Goal: Find specific page/section: Find specific page/section

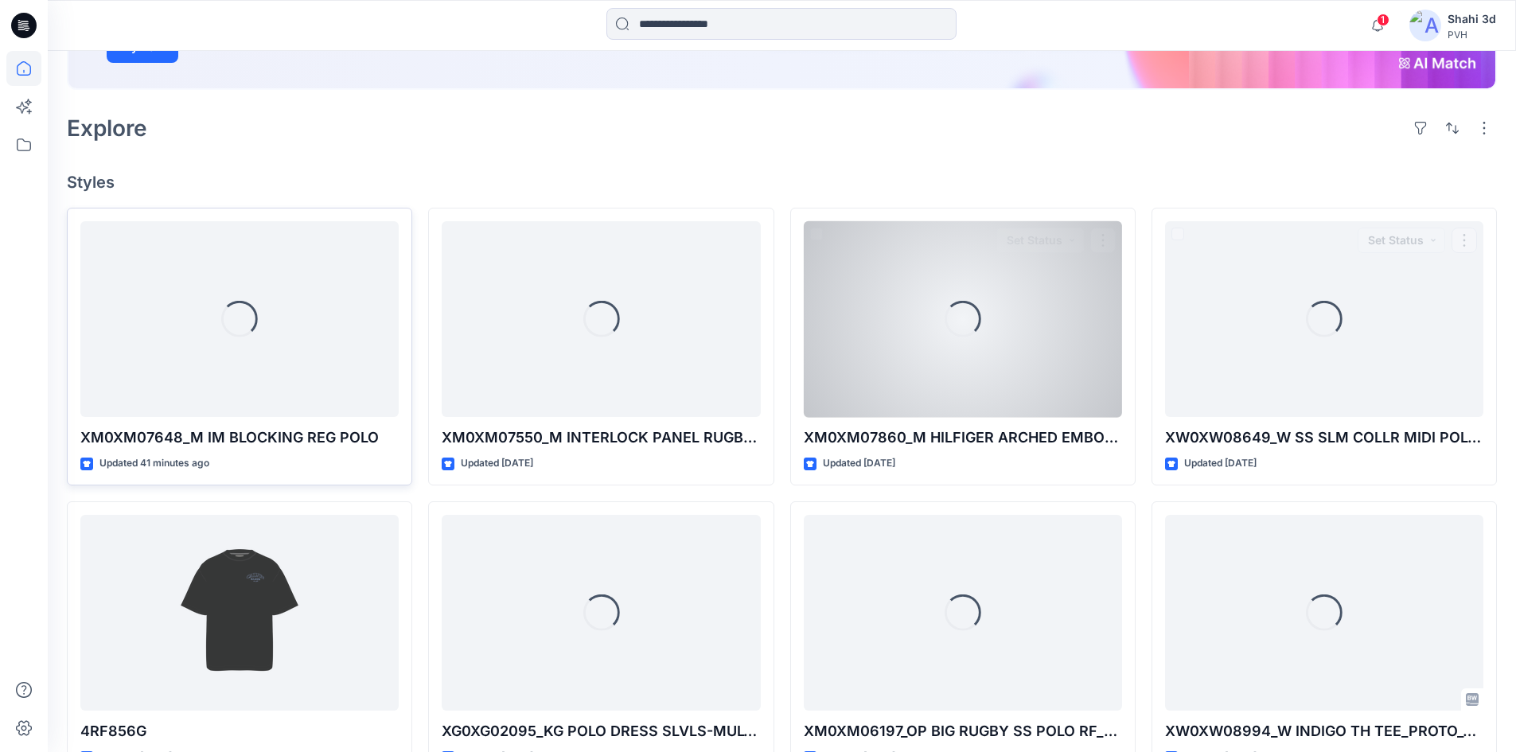
scroll to position [318, 0]
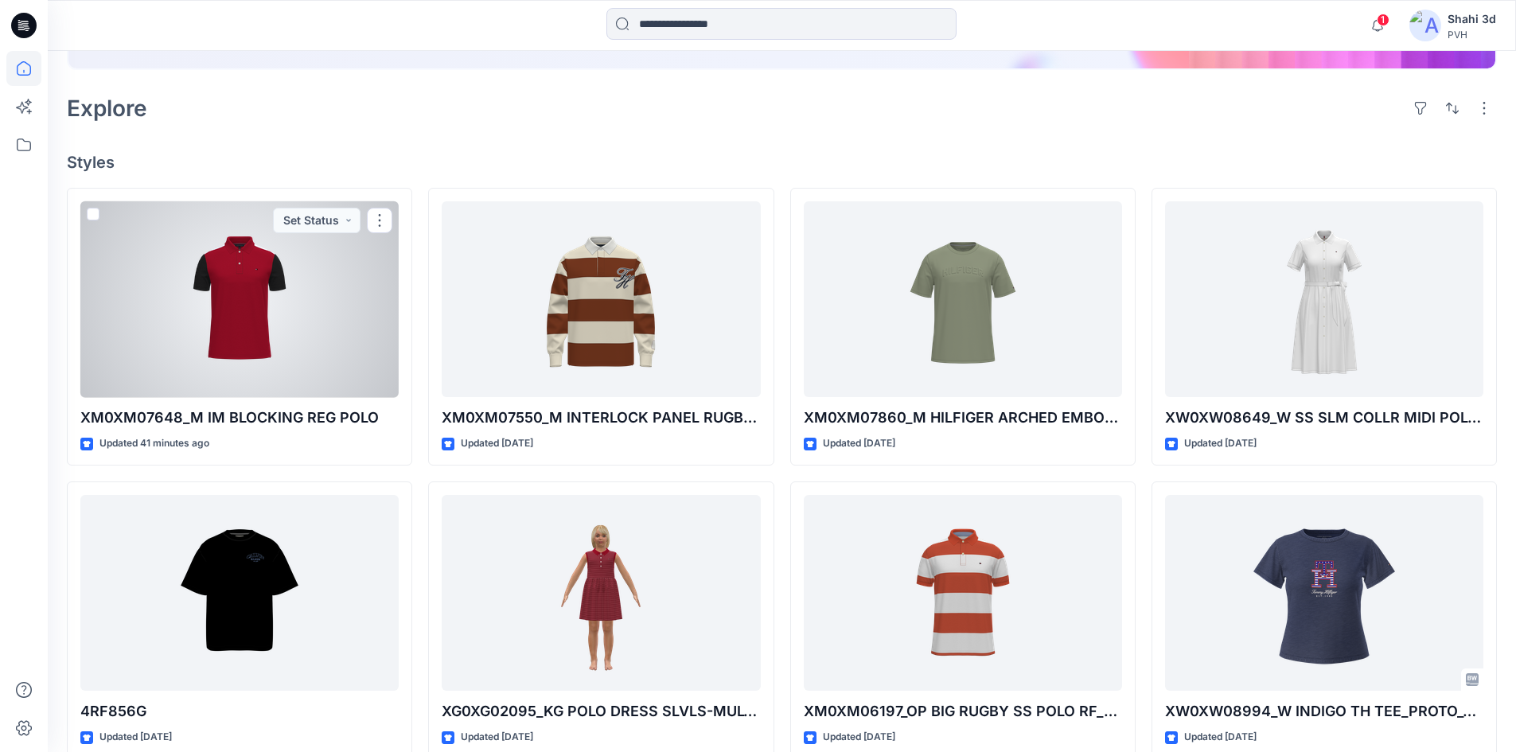
click at [238, 325] on div at bounding box center [239, 299] width 318 height 197
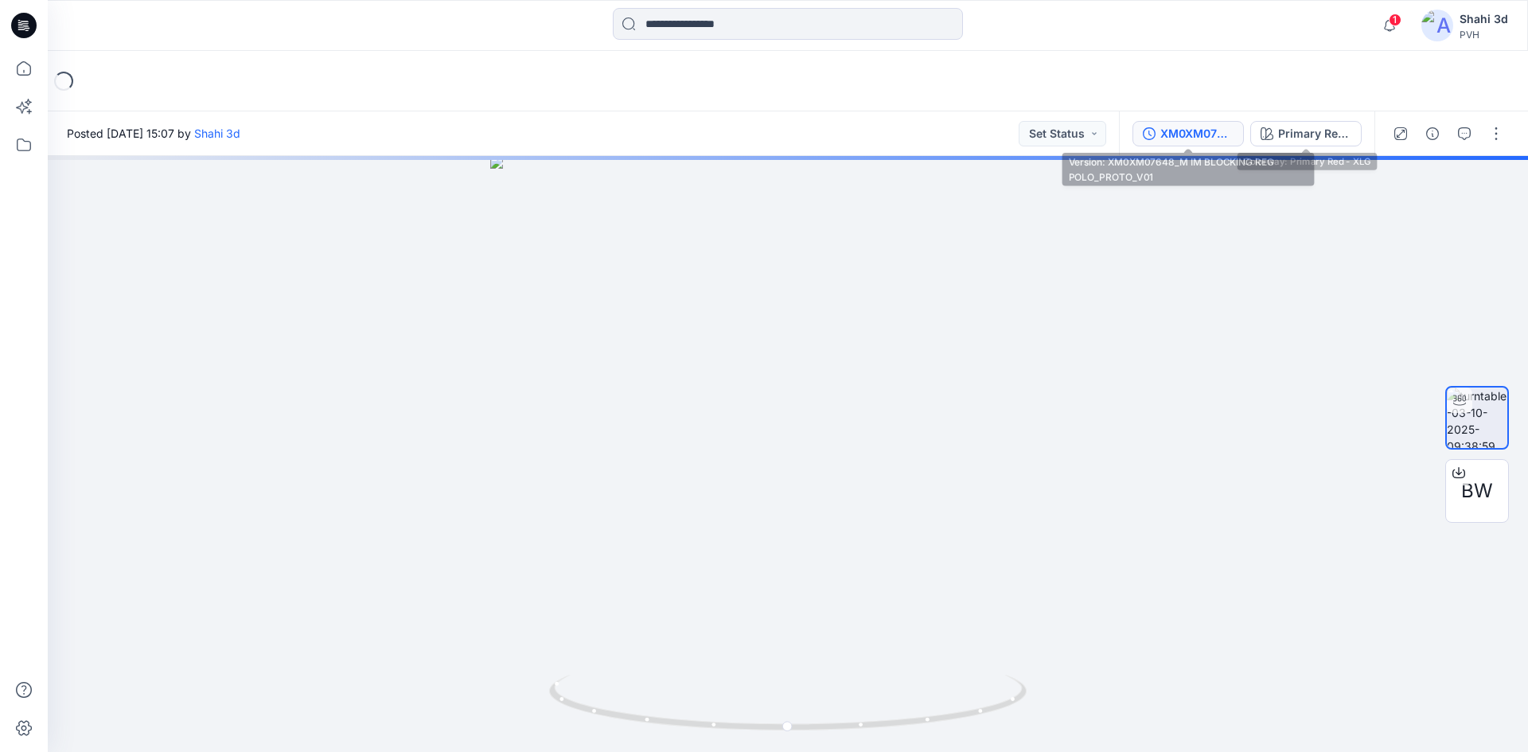
click at [1174, 134] on div "XM0XM07648_M IM BLOCKING REG POLO_PROTO_V01" at bounding box center [1196, 134] width 73 height 18
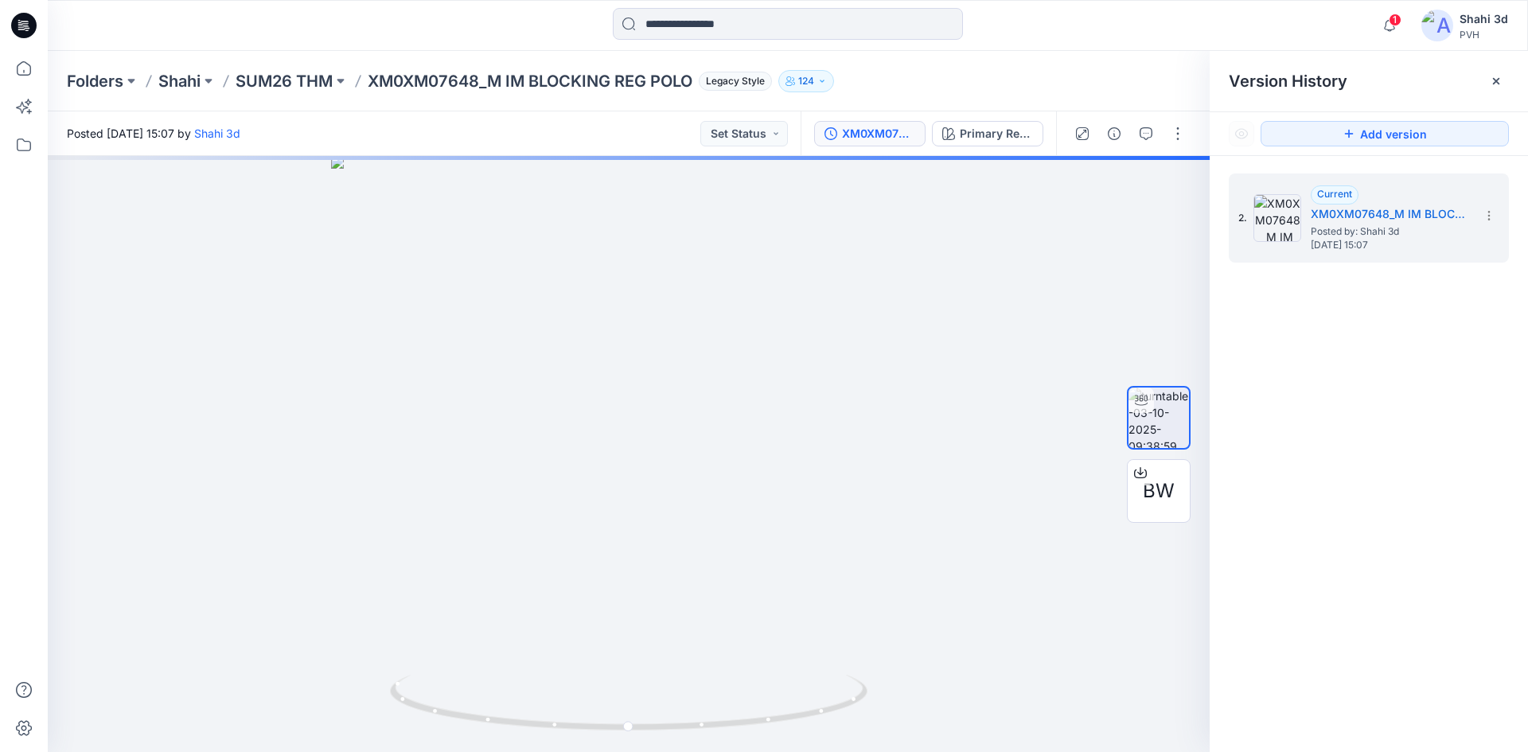
click at [547, 60] on div "Folders Shahi SUM26 THM XM0XM07648_M IM BLOCKING REG POLO Legacy Style 124" at bounding box center [788, 81] width 1480 height 60
drag, startPoint x: 633, startPoint y: 372, endPoint x: 590, endPoint y: 434, distance: 76.1
click at [590, 434] on div at bounding box center [629, 454] width 1162 height 596
click at [1073, 389] on div at bounding box center [629, 454] width 1162 height 596
click at [29, 33] on icon at bounding box center [23, 25] width 25 height 25
